Goal: Task Accomplishment & Management: Use online tool/utility

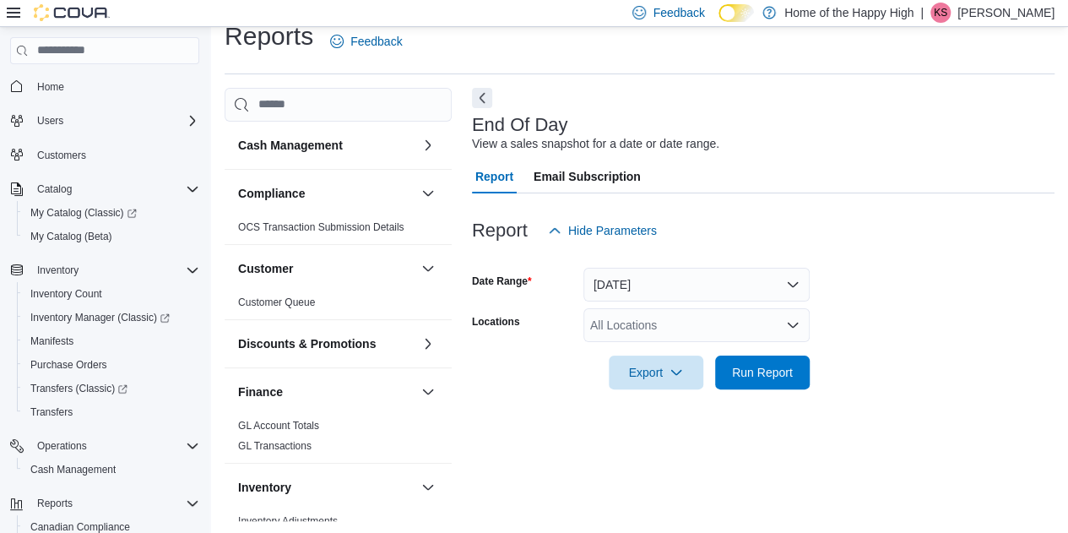
scroll to position [22, 0]
click at [637, 336] on div "All Locations" at bounding box center [696, 324] width 226 height 34
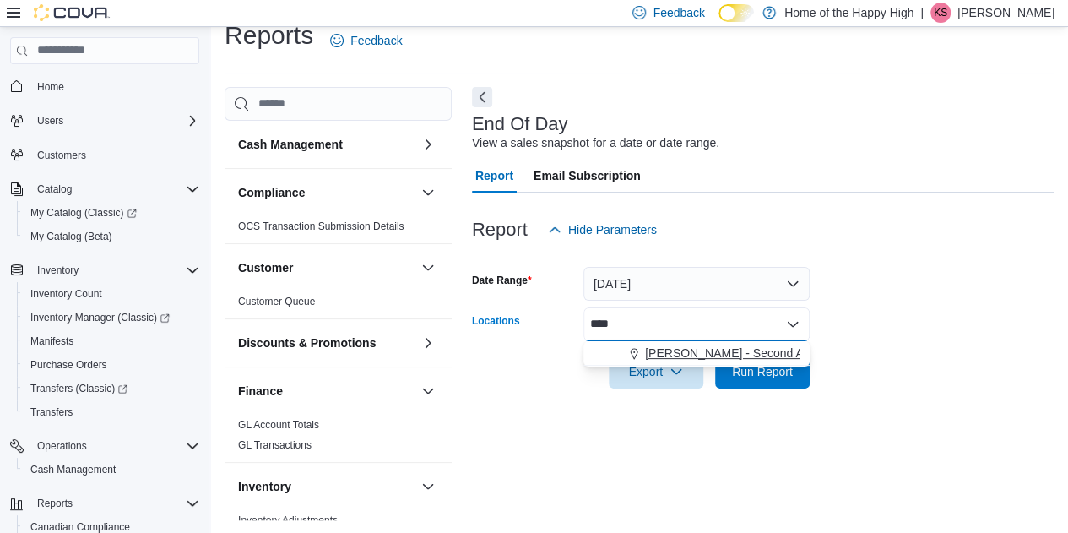
type input "****"
click at [654, 352] on span "[PERSON_NAME] - Second Ave - Prairie Records" at bounding box center [776, 353] width 263 height 17
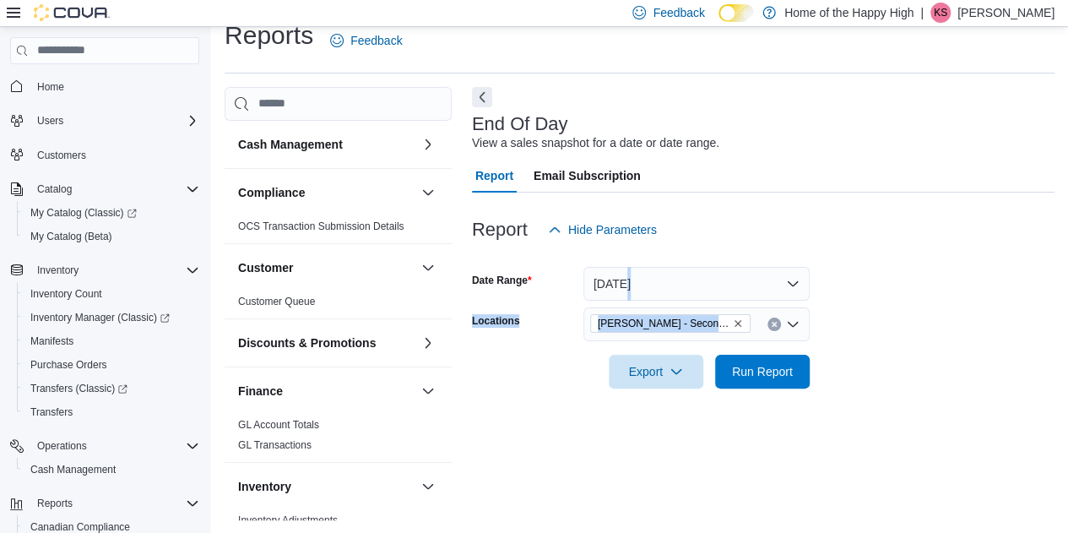
drag, startPoint x: 966, startPoint y: 300, endPoint x: 745, endPoint y: 388, distance: 238.0
click at [961, 301] on form "Date Range [DATE] Locations [PERSON_NAME] - [GEOGRAPHIC_DATA] - Prairie Records…" at bounding box center [763, 318] width 583 height 142
click at [662, 362] on span "Export" at bounding box center [656, 371] width 74 height 34
click at [654, 435] on span "Export to Pdf" at bounding box center [659, 439] width 76 height 14
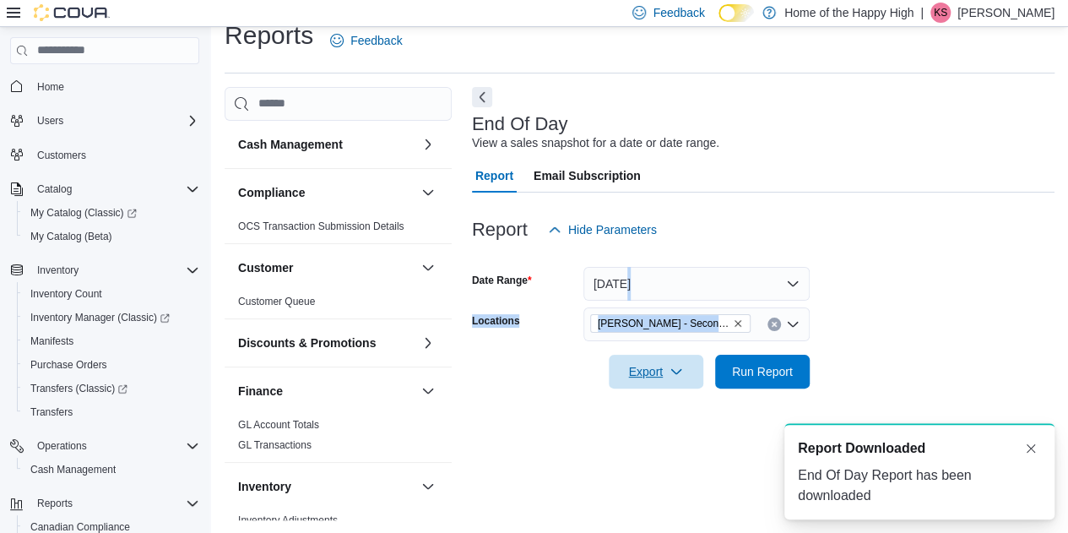
scroll to position [0, 0]
